Goal: Task Accomplishment & Management: Manage account settings

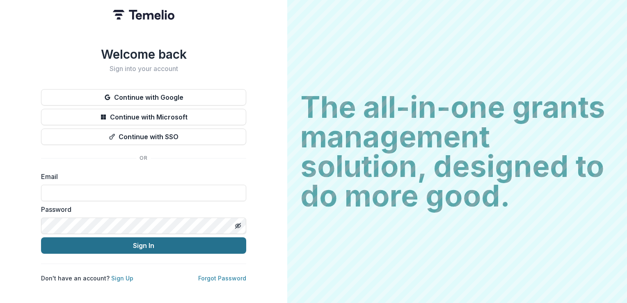
type input "**********"
click at [158, 245] on button "Sign In" at bounding box center [143, 245] width 205 height 16
click at [145, 243] on button "Sign In" at bounding box center [143, 245] width 205 height 16
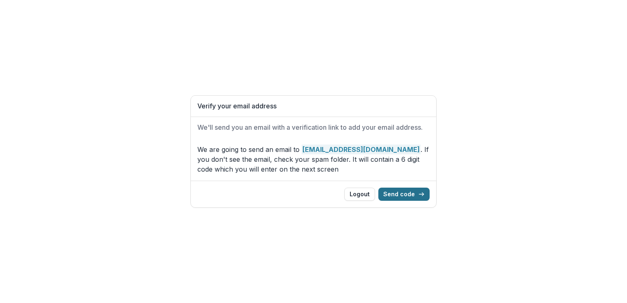
click at [397, 194] on button "Send code" at bounding box center [404, 194] width 51 height 13
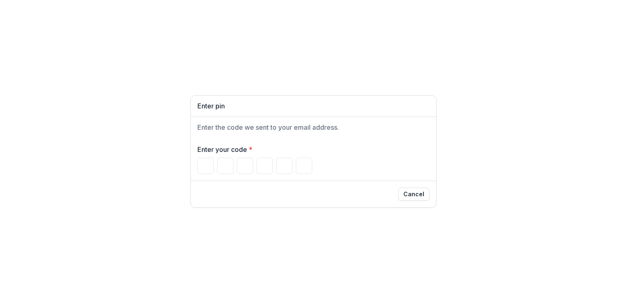
drag, startPoint x: 209, startPoint y: 180, endPoint x: 163, endPoint y: 177, distance: 46.9
click at [163, 177] on div "Enter pin Enter the code we sent to your email address. Enter your code * Cancel" at bounding box center [313, 151] width 627 height 303
click at [205, 165] on input "Please enter your pin code" at bounding box center [205, 166] width 16 height 16
type input "*"
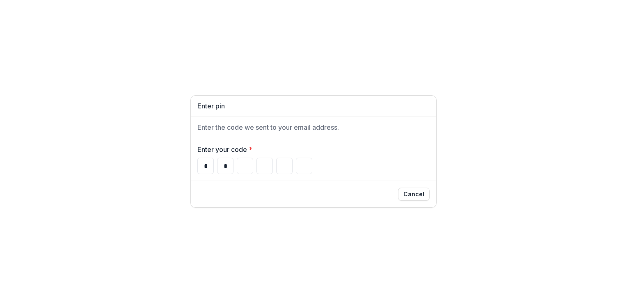
type input "*"
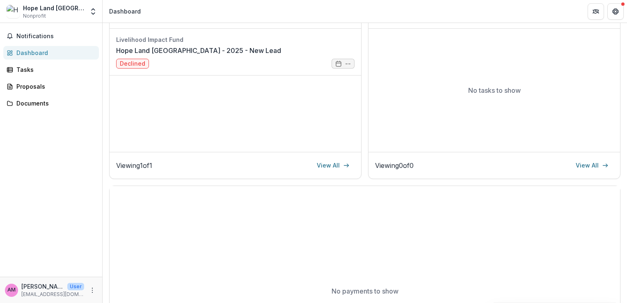
scroll to position [97, 0]
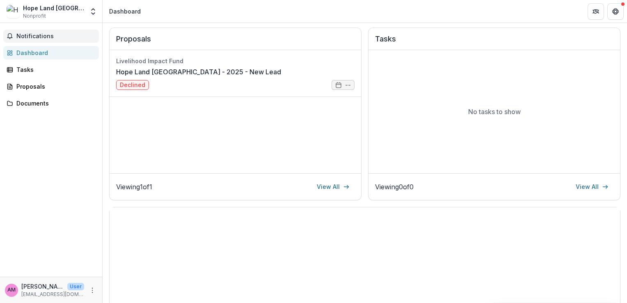
click at [42, 39] on span "Notifications" at bounding box center [55, 36] width 79 height 7
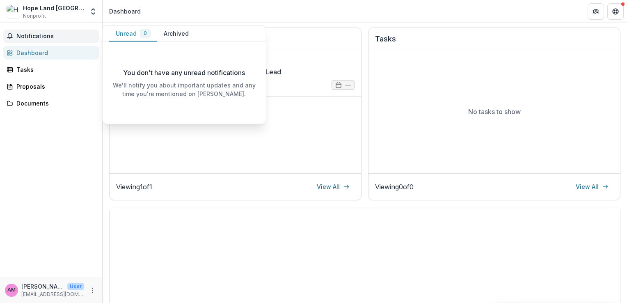
scroll to position [0, 0]
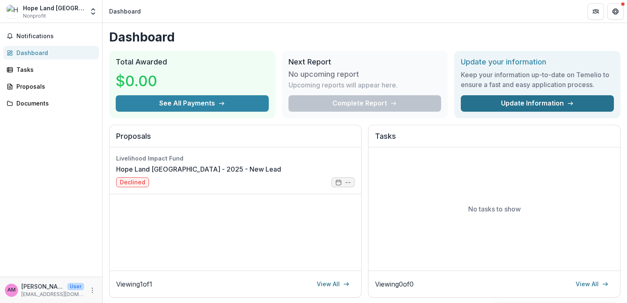
click at [516, 103] on link "Update Information" at bounding box center [537, 103] width 153 height 16
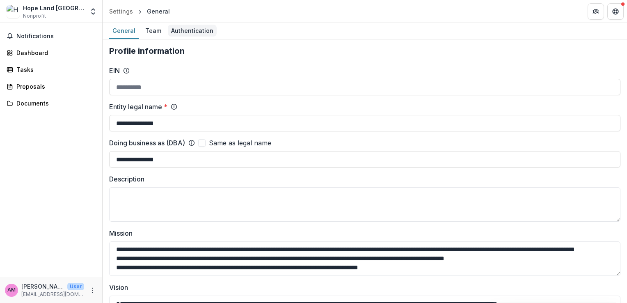
click at [184, 32] on div "Authentication" at bounding box center [192, 31] width 49 height 12
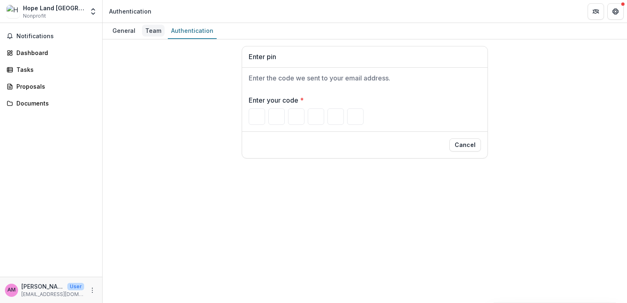
click at [147, 32] on div "Team" at bounding box center [153, 31] width 23 height 12
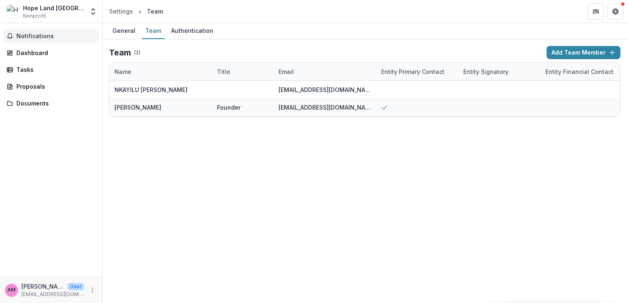
click at [34, 40] on button "Notifications" at bounding box center [51, 36] width 96 height 13
